Goal: Task Accomplishment & Management: Manage account settings

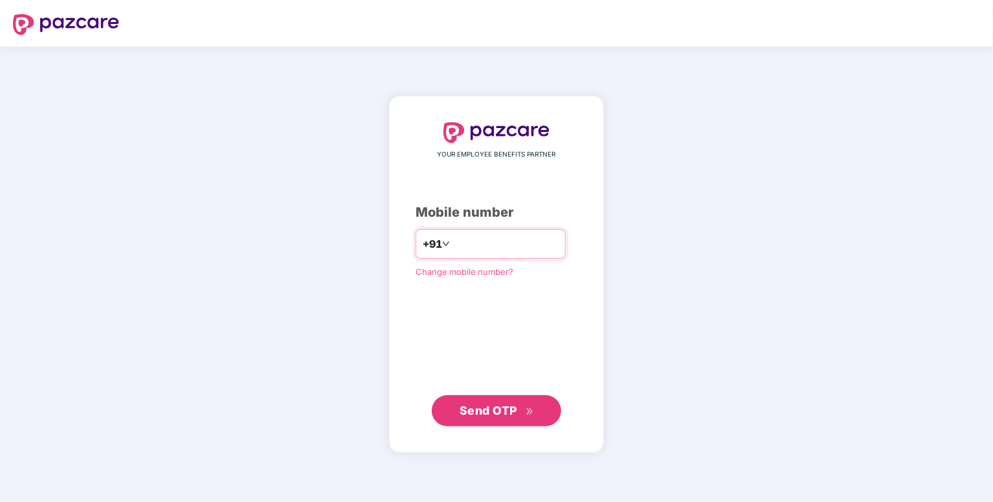
type input "**********"
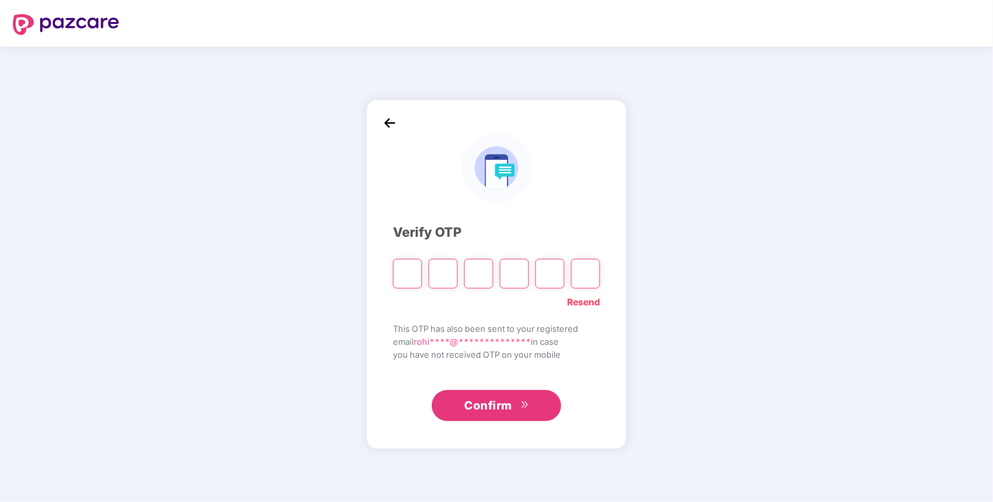
type input "*"
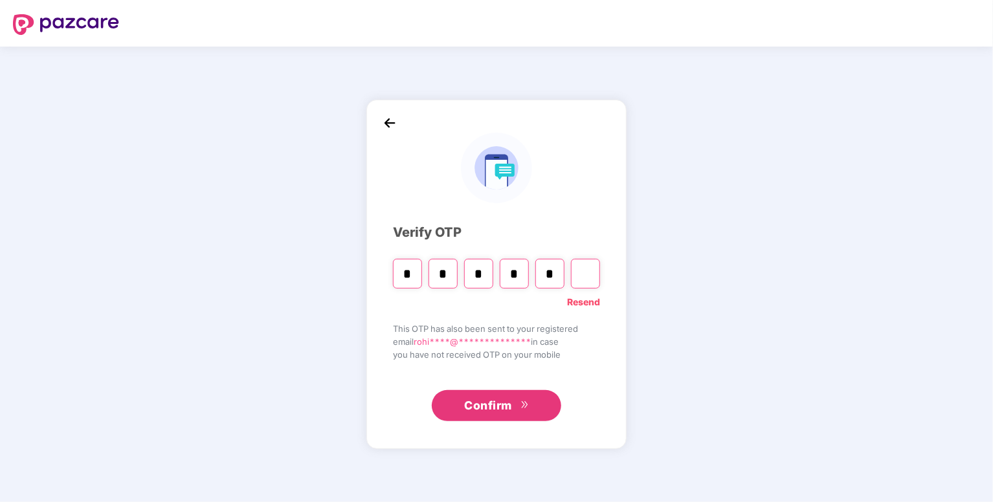
type input "*"
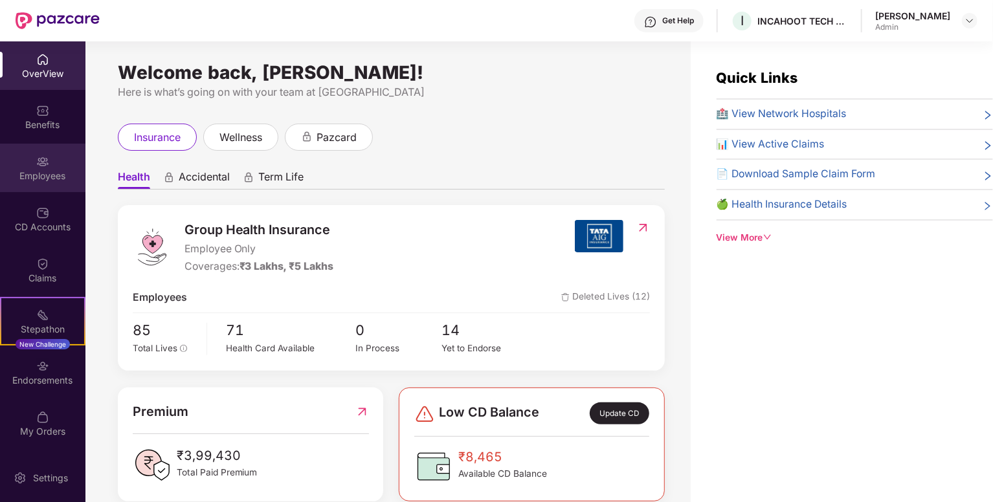
click at [56, 149] on div "Employees" at bounding box center [42, 168] width 85 height 49
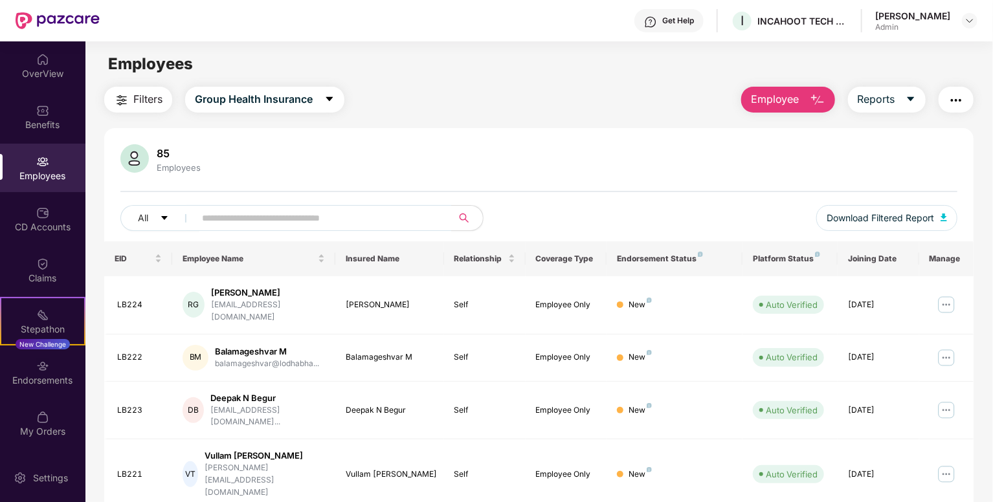
click at [810, 106] on img "button" at bounding box center [818, 101] width 16 height 16
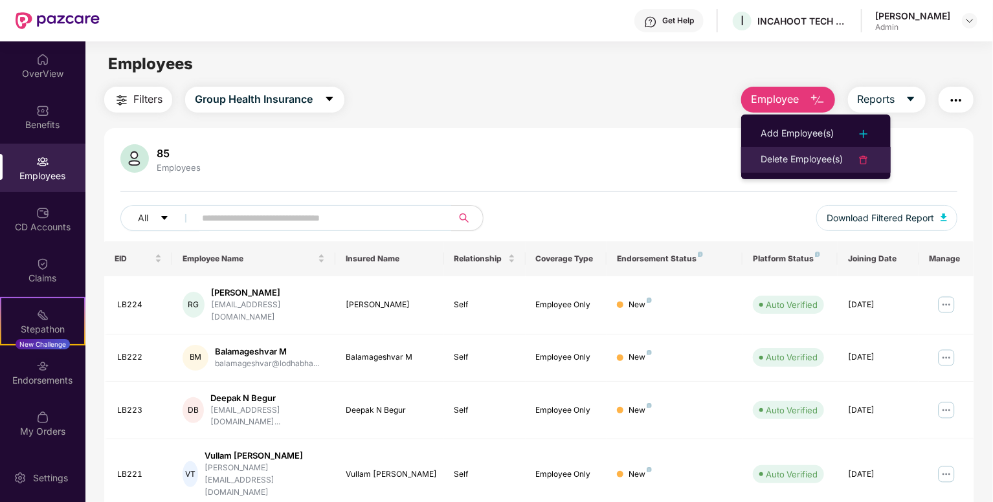
click at [810, 168] on li "Delete Employee(s)" at bounding box center [815, 160] width 149 height 26
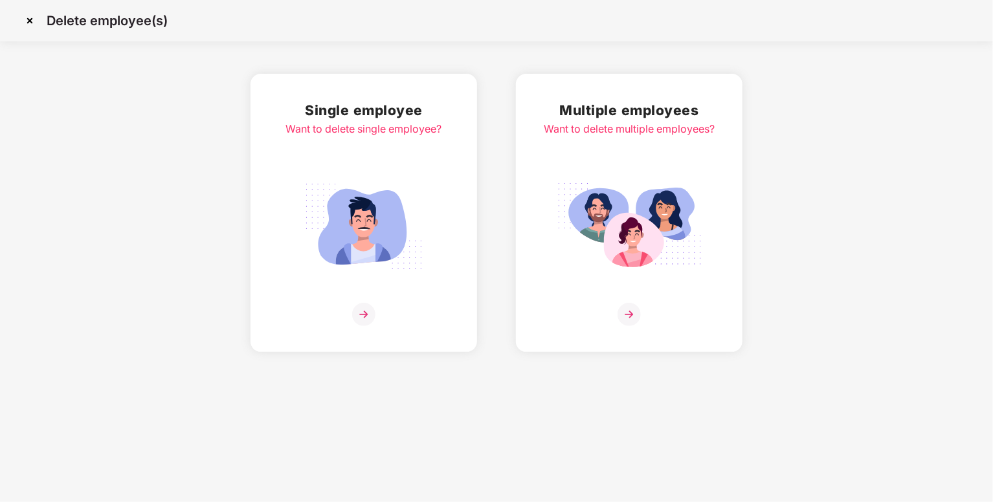
click at [375, 291] on div "Single employee Want to delete single employee?" at bounding box center [364, 213] width 156 height 226
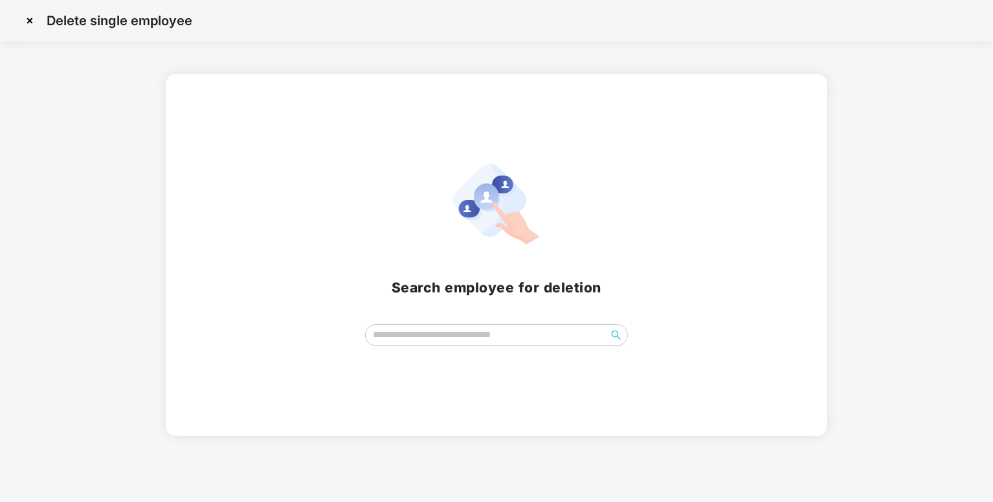
click at [426, 348] on div "Search employee for deletion" at bounding box center [497, 255] width 662 height 362
click at [465, 325] on input "search" at bounding box center [486, 334] width 241 height 19
click at [639, 338] on div "[PERSON_NAME] *******" at bounding box center [496, 335] width 631 height 22
click at [612, 337] on icon "search" at bounding box center [616, 335] width 10 height 10
click at [483, 344] on input "*******" at bounding box center [486, 334] width 241 height 19
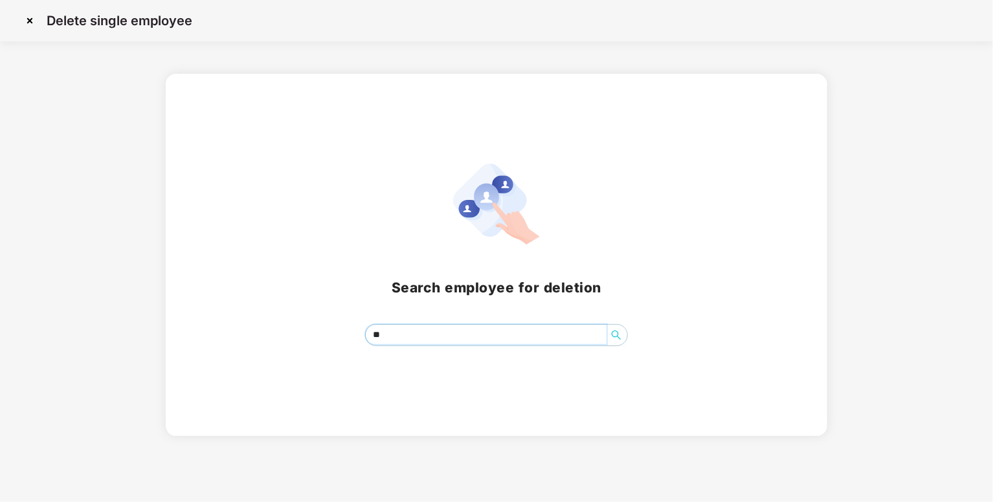
type input "*"
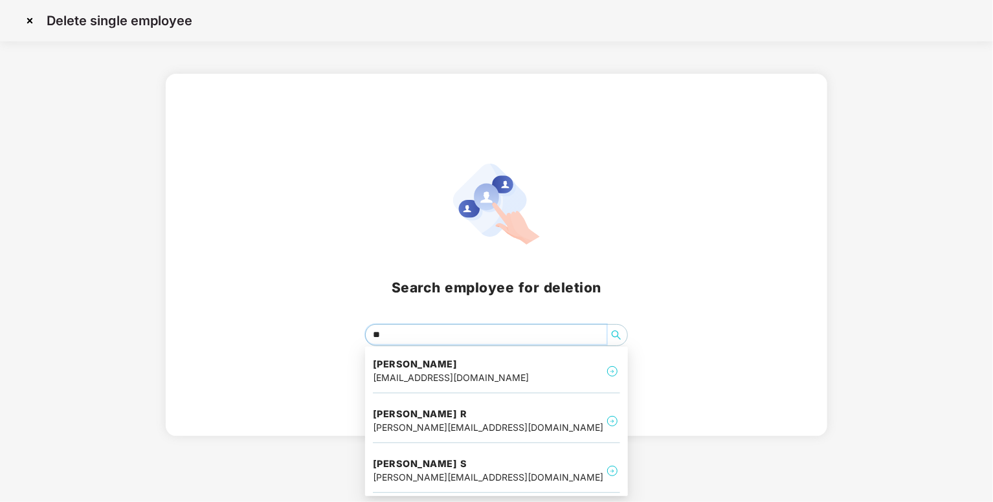
type input "***"
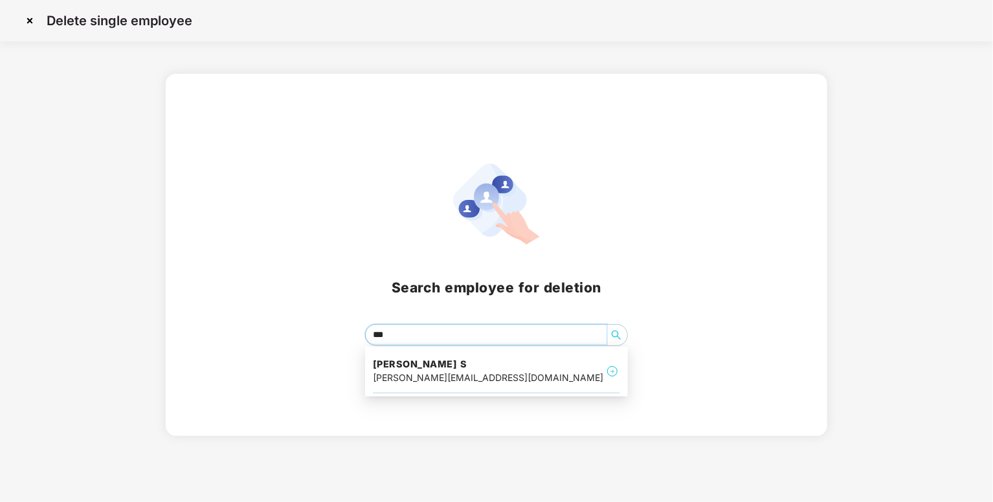
click at [434, 385] on div "[PERSON_NAME] S [PERSON_NAME][EMAIL_ADDRESS][DOMAIN_NAME]" at bounding box center [496, 371] width 247 height 43
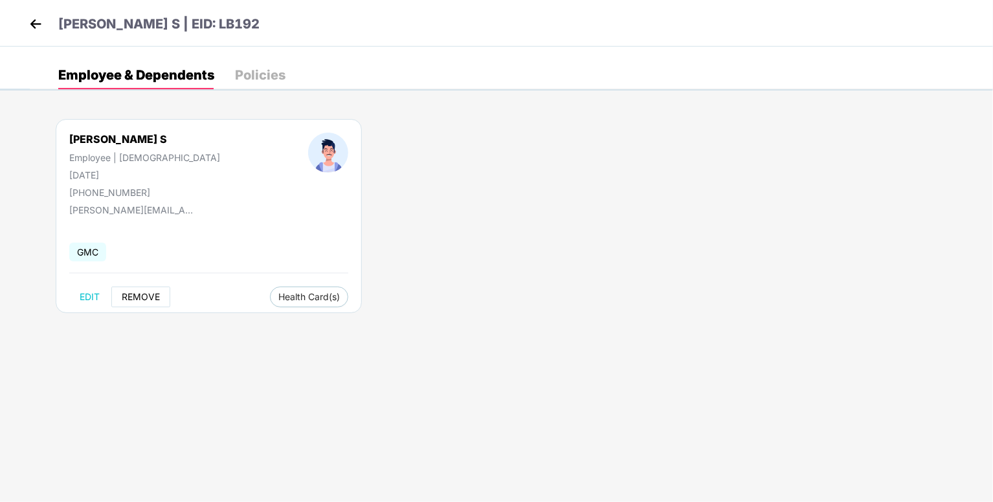
click at [142, 292] on span "REMOVE" at bounding box center [141, 297] width 38 height 10
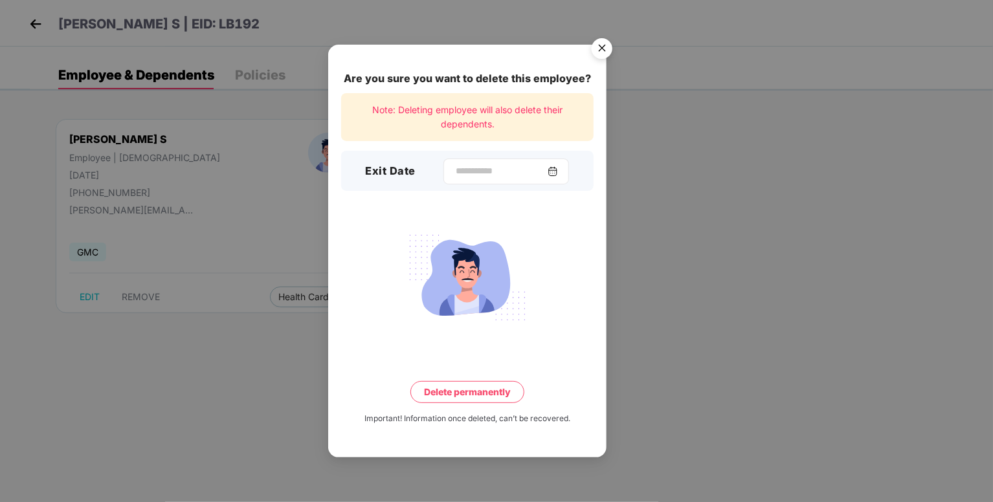
click at [557, 168] on img at bounding box center [552, 171] width 10 height 10
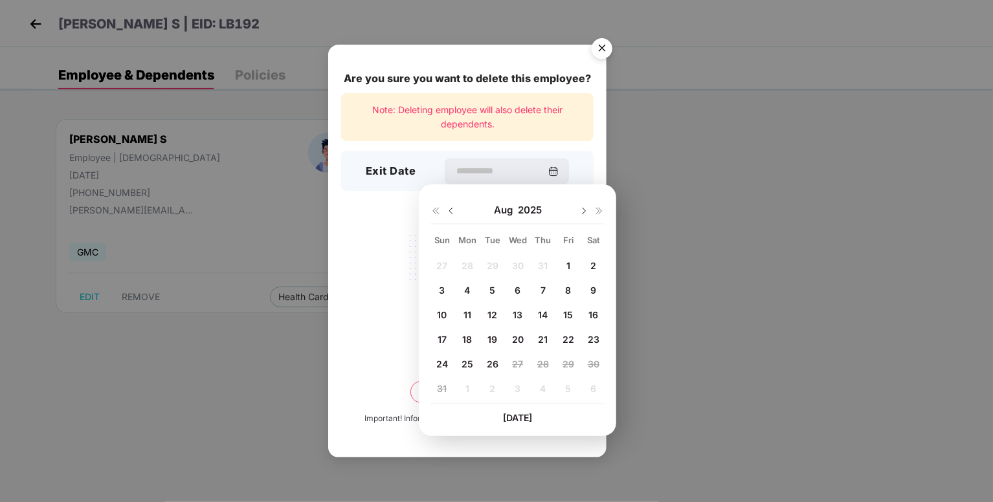
click at [594, 340] on span "23" at bounding box center [594, 339] width 12 height 11
type input "**********"
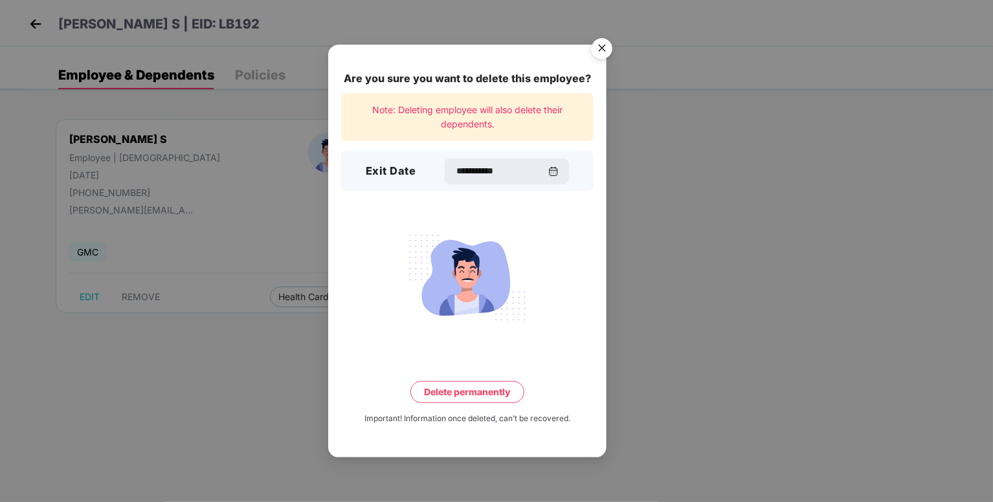
click at [463, 390] on button "Delete permanently" at bounding box center [467, 392] width 114 height 22
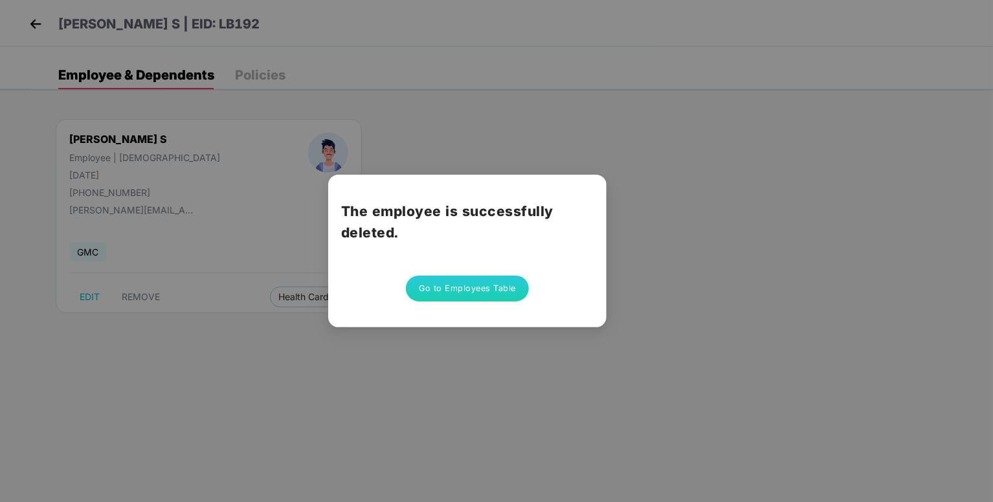
click at [456, 291] on button "Go to Employees Table" at bounding box center [467, 289] width 123 height 26
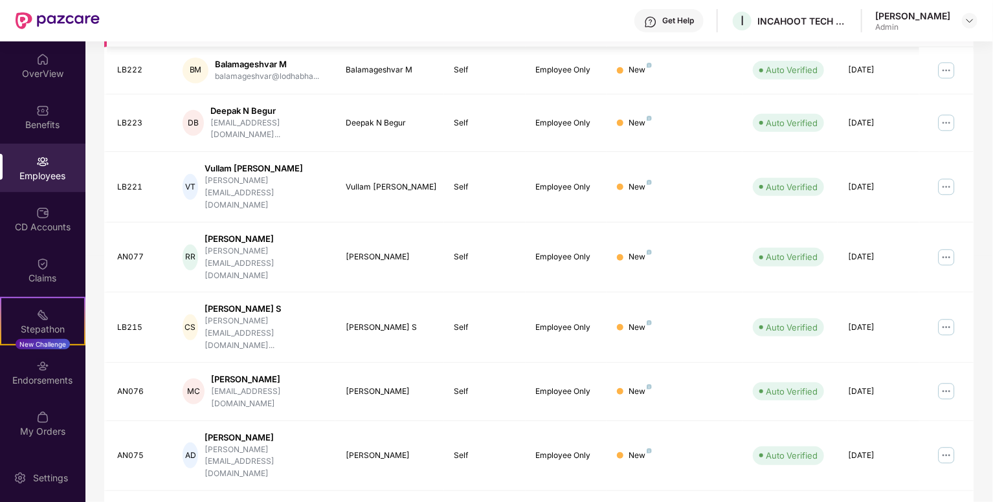
scroll to position [291, 0]
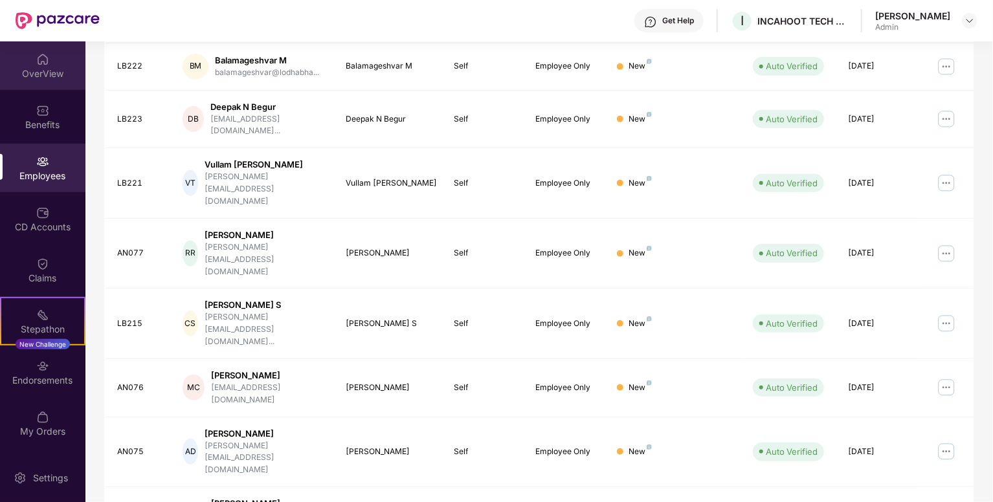
click at [16, 52] on div "OverView" at bounding box center [42, 65] width 85 height 49
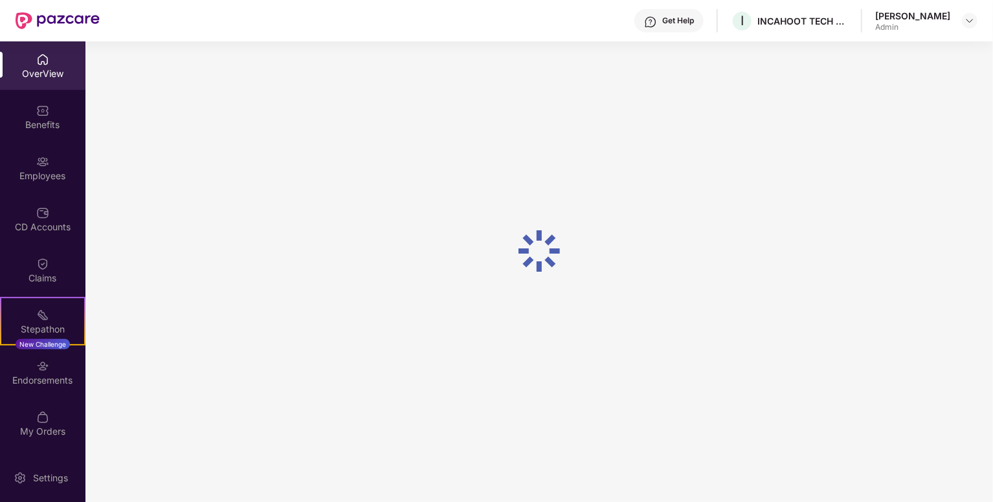
scroll to position [41, 0]
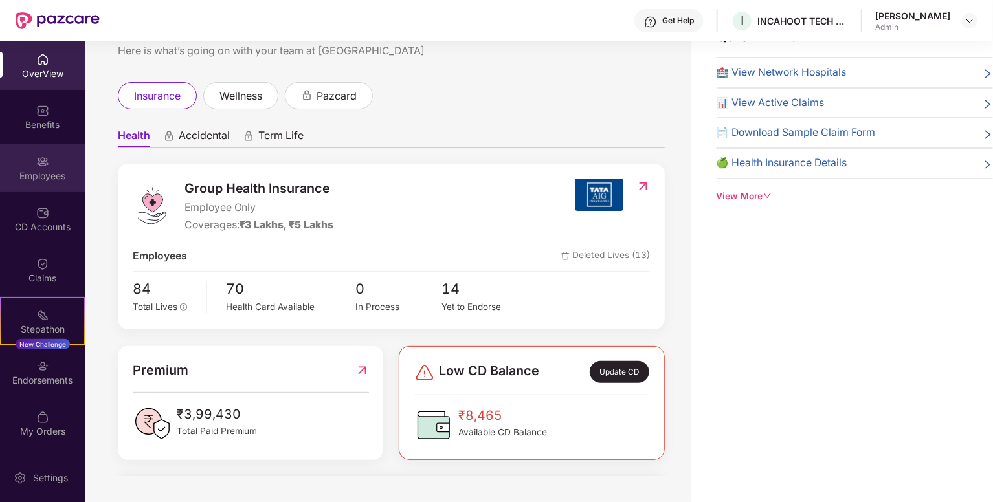
click at [49, 175] on div "Employees" at bounding box center [42, 176] width 85 height 13
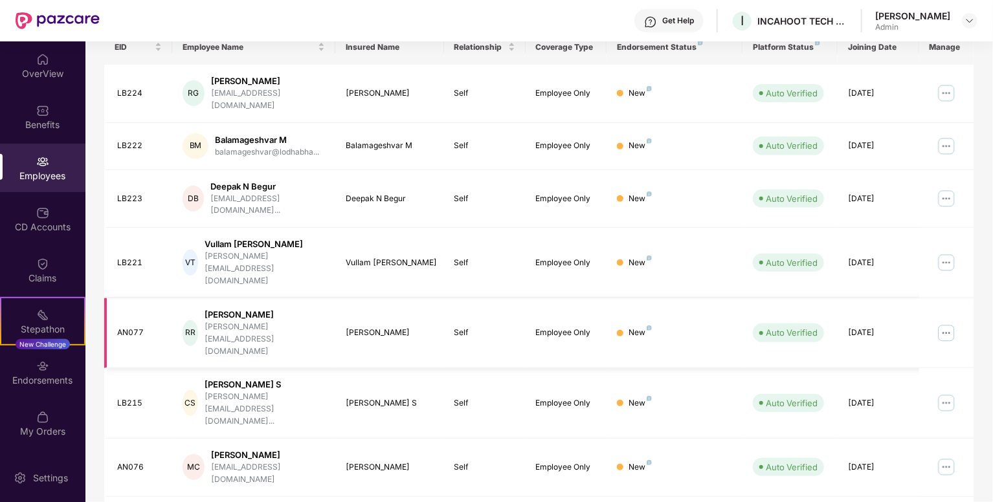
scroll to position [211, 0]
